Goal: Browse casually

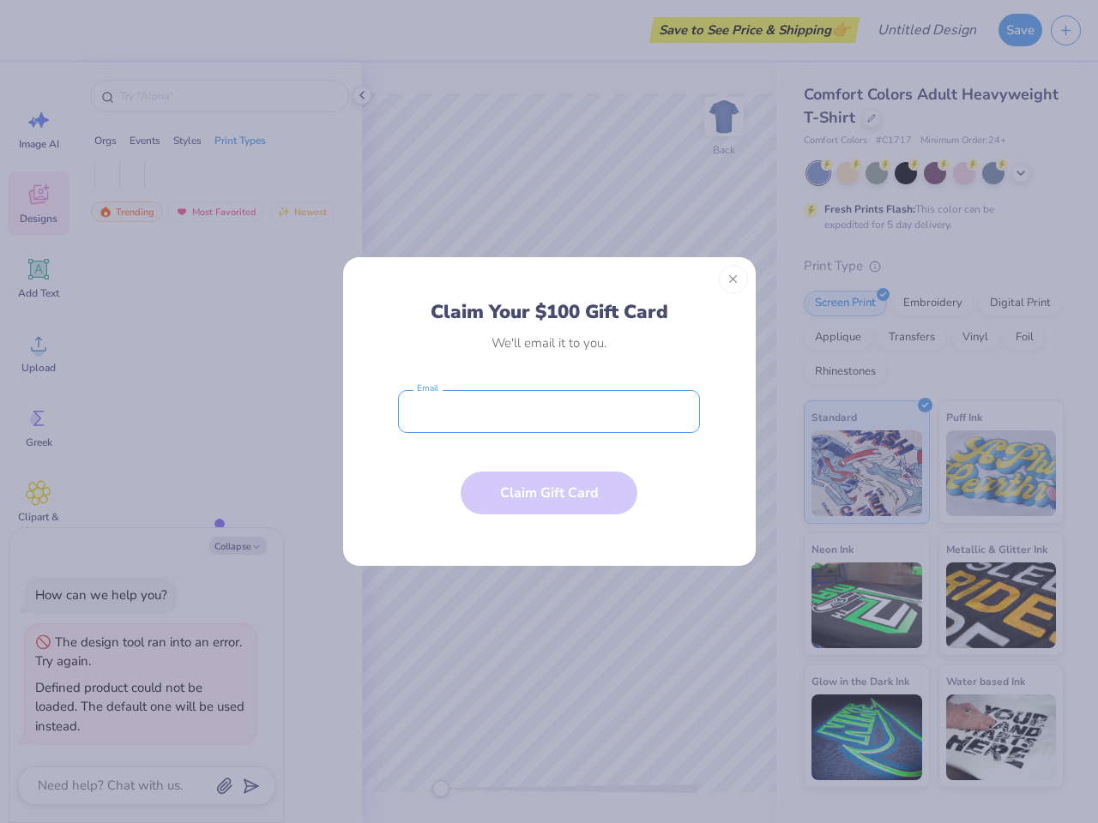
click at [549, 412] on input "email" at bounding box center [549, 411] width 302 height 43
click at [733, 280] on button "Close" at bounding box center [733, 279] width 29 height 29
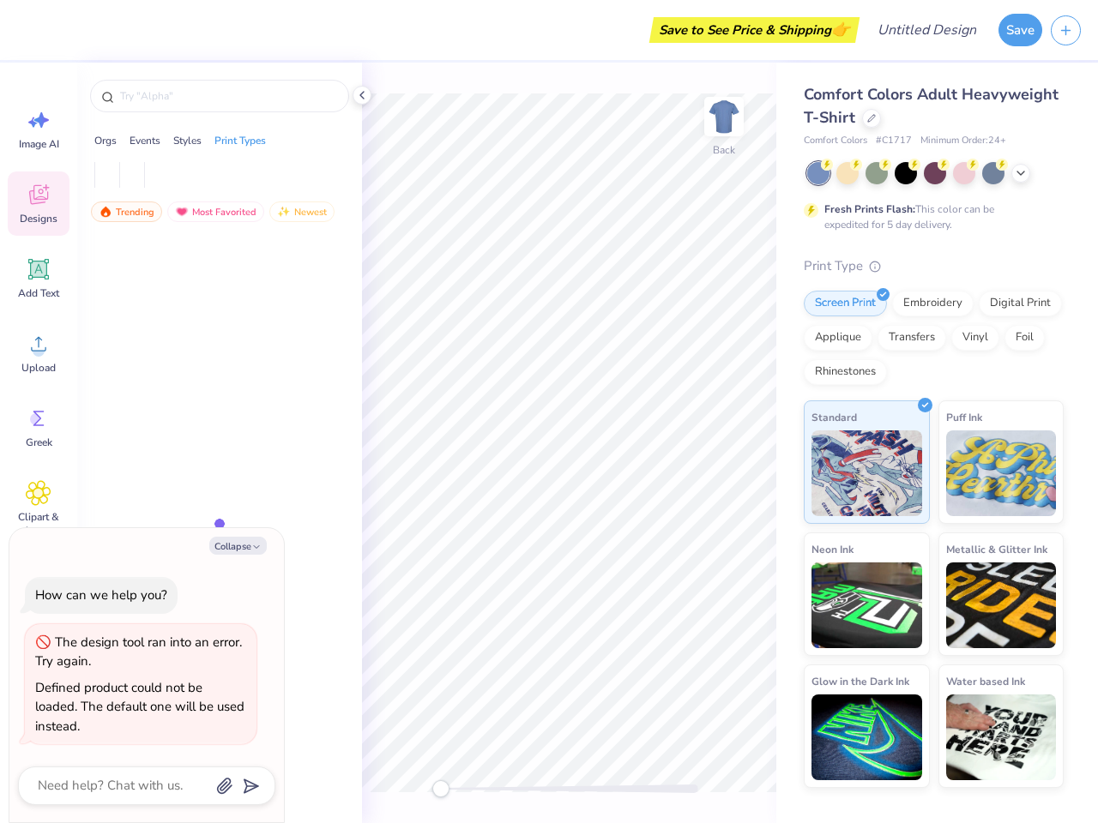
type textarea "x"
